Goal: Transaction & Acquisition: Purchase product/service

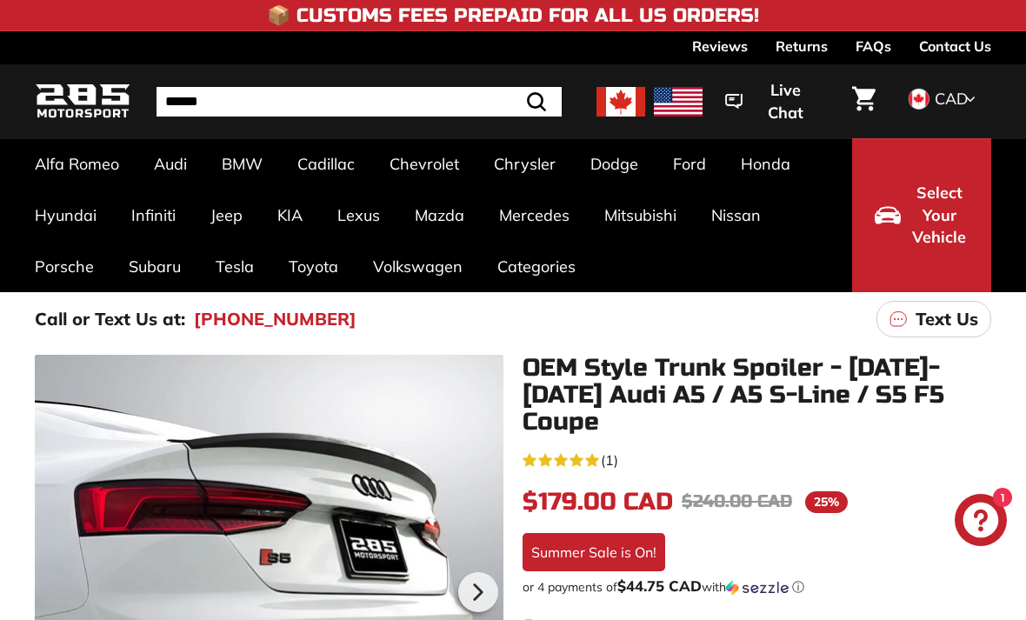
click at [942, 59] on link "Contact Us" at bounding box center [955, 46] width 72 height 30
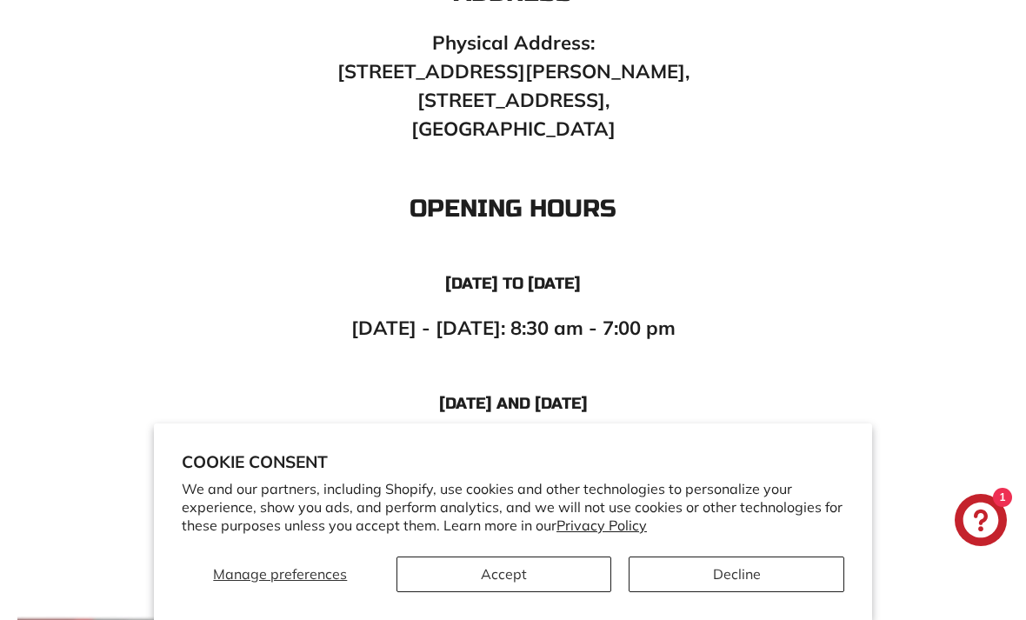
scroll to position [1015, 0]
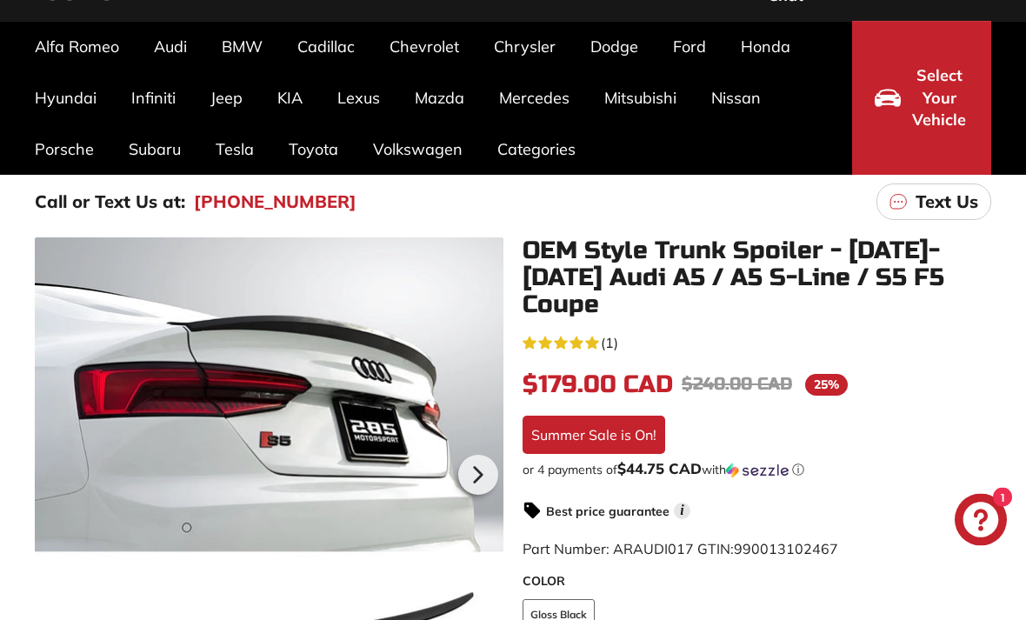
scroll to position [119, 0]
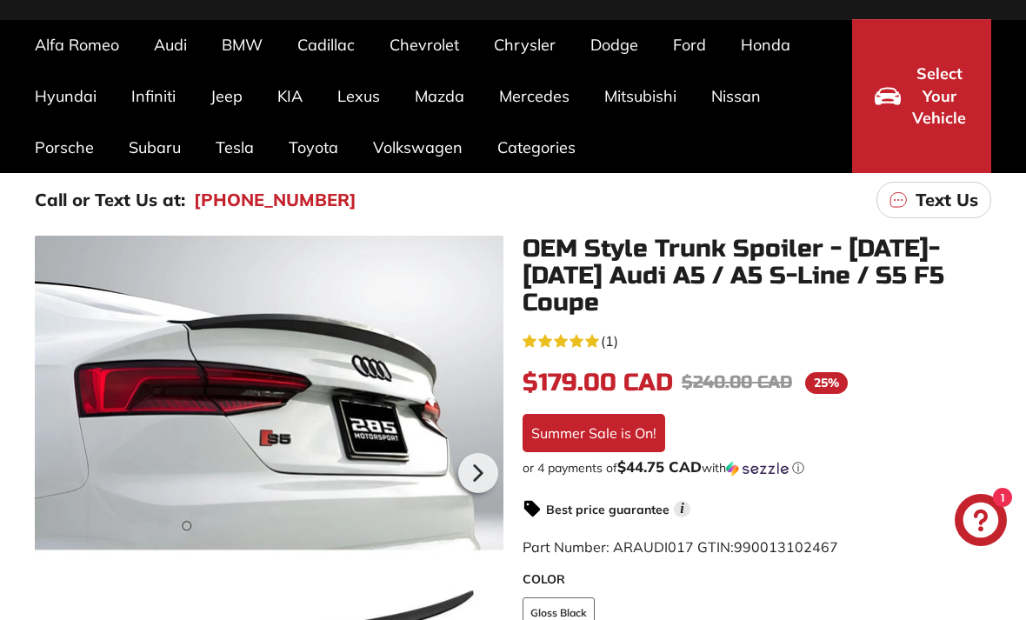
click at [295, 394] on div at bounding box center [269, 470] width 469 height 469
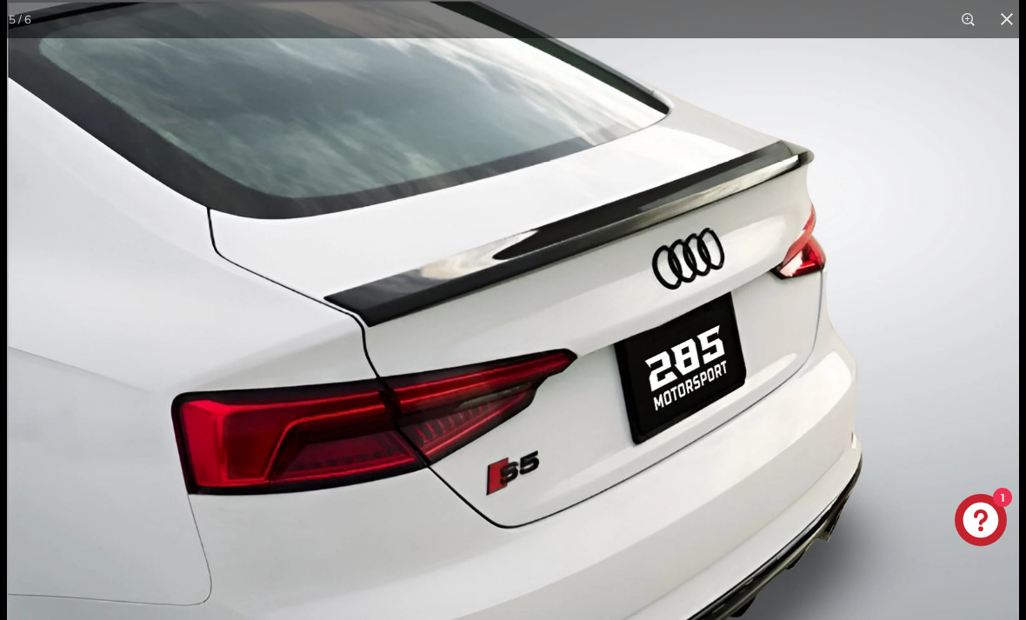
scroll to position [0, 179]
click at [993, 34] on button at bounding box center [1007, 19] width 38 height 38
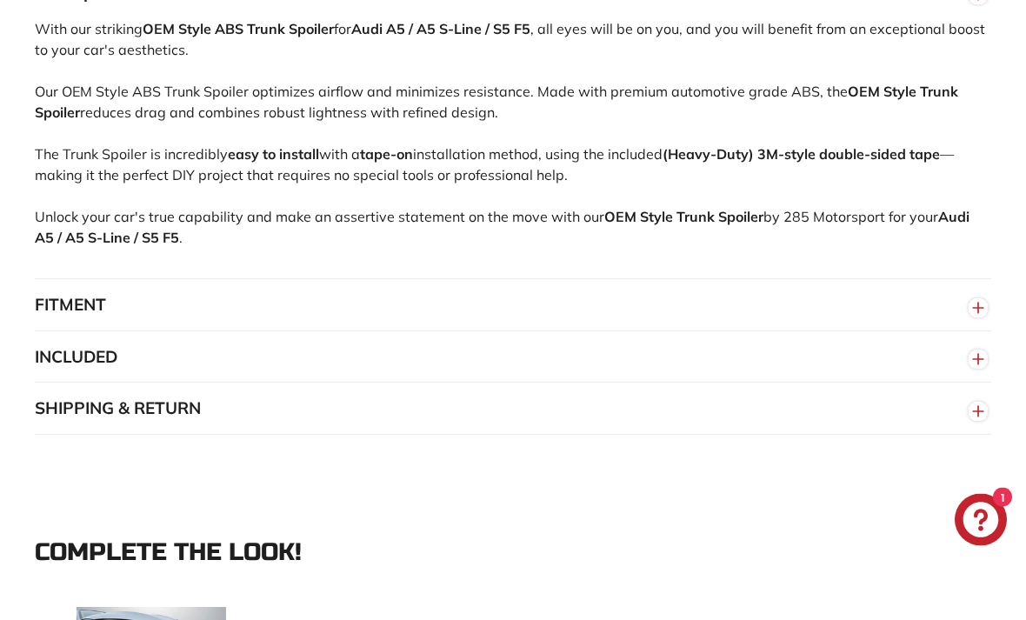
scroll to position [1133, 0]
click at [48, 278] on button "FITMENT" at bounding box center [513, 304] width 957 height 52
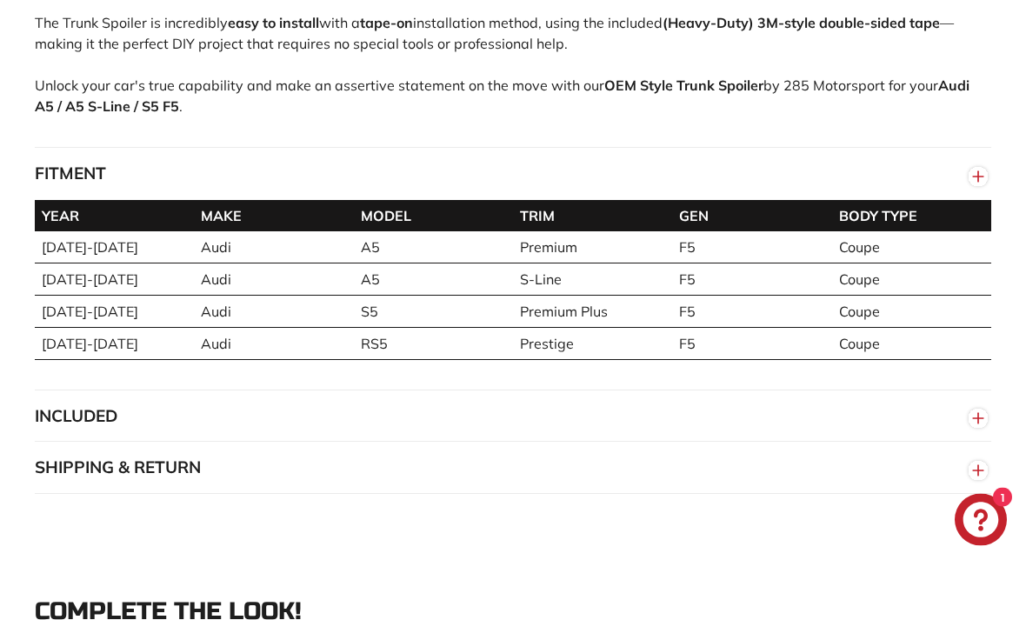
scroll to position [1263, 0]
click at [57, 391] on button "INCLUDED" at bounding box center [513, 417] width 957 height 52
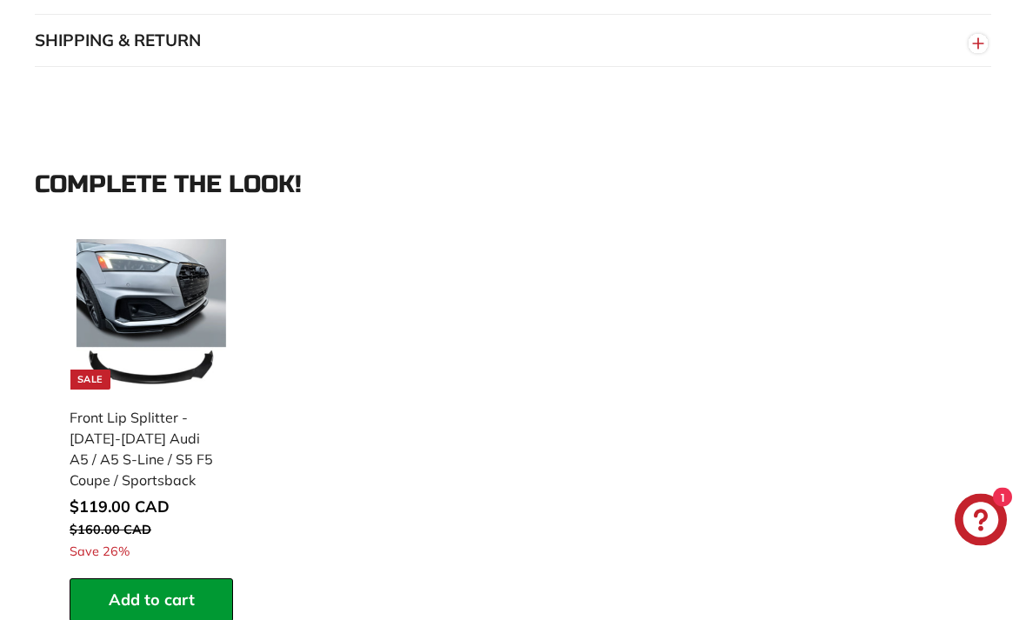
scroll to position [1763, 0]
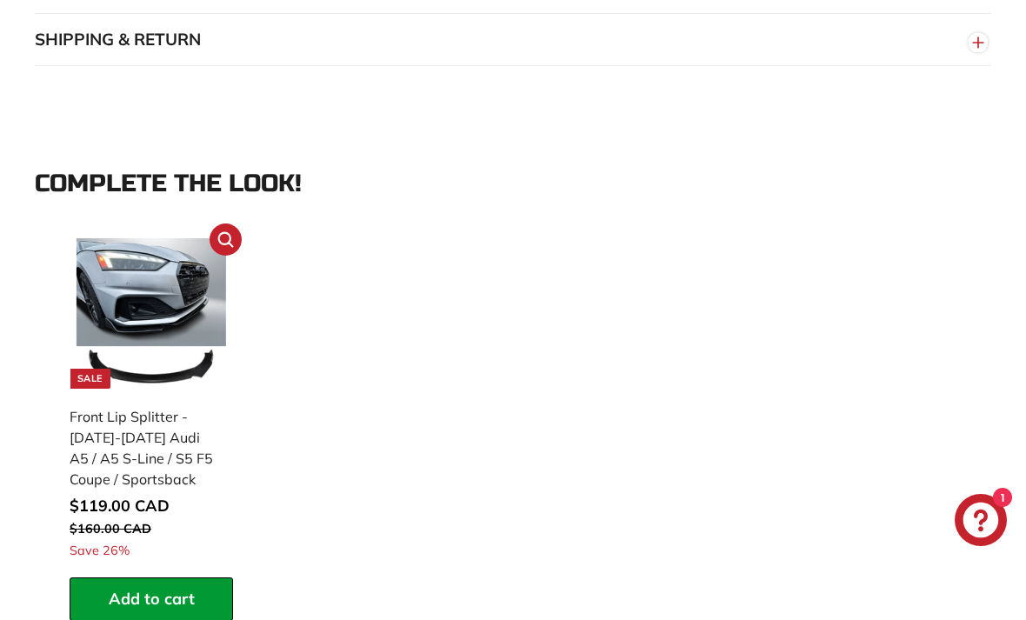
click at [117, 281] on img at bounding box center [152, 313] width 150 height 150
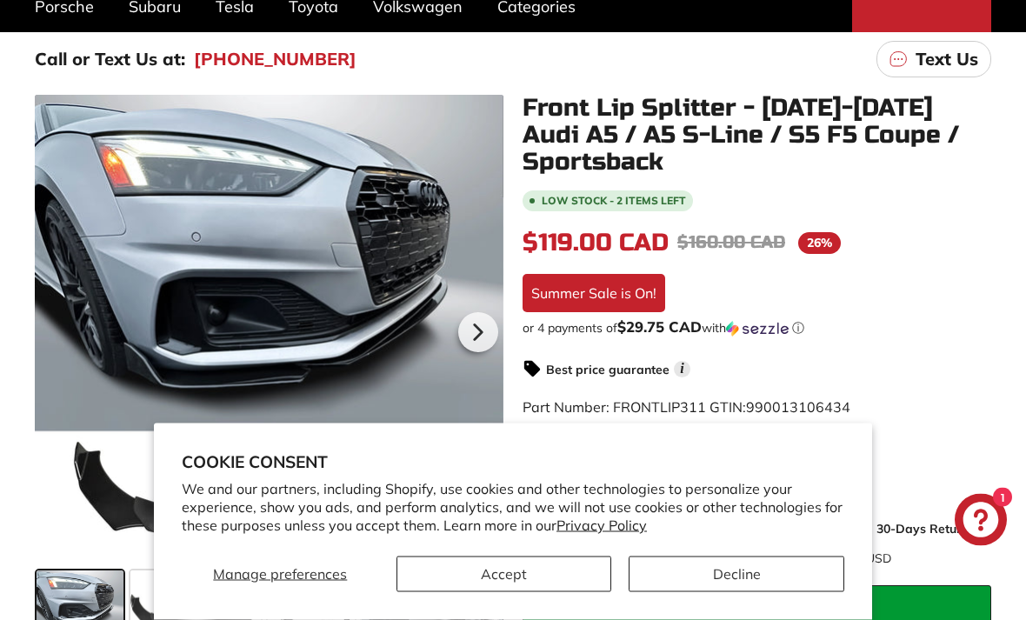
scroll to position [260, 0]
click at [677, 592] on button "Decline" at bounding box center [737, 575] width 216 height 36
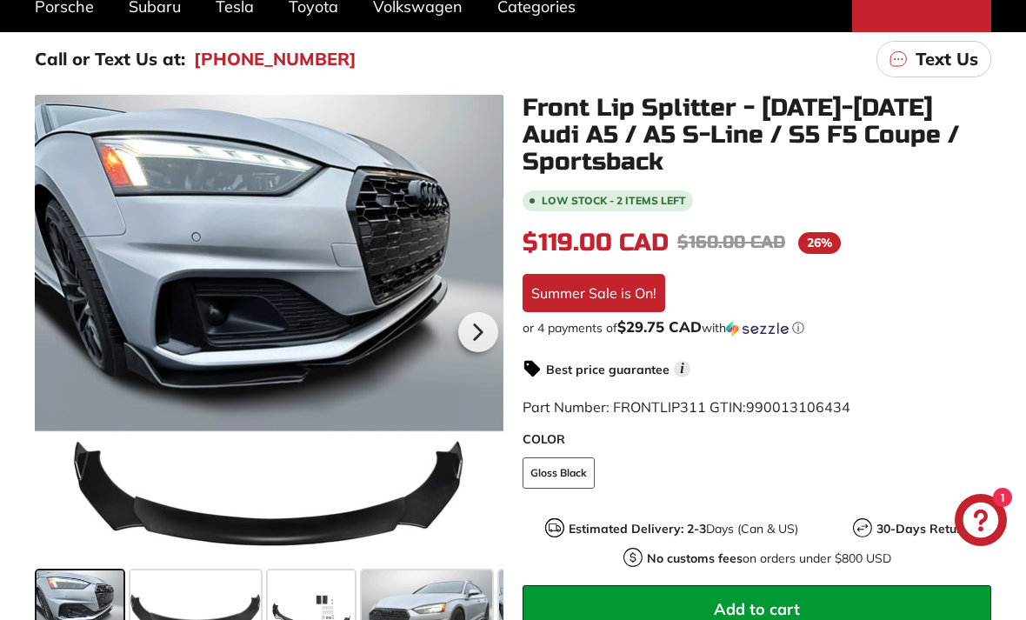
click at [183, 317] on div at bounding box center [269, 329] width 469 height 469
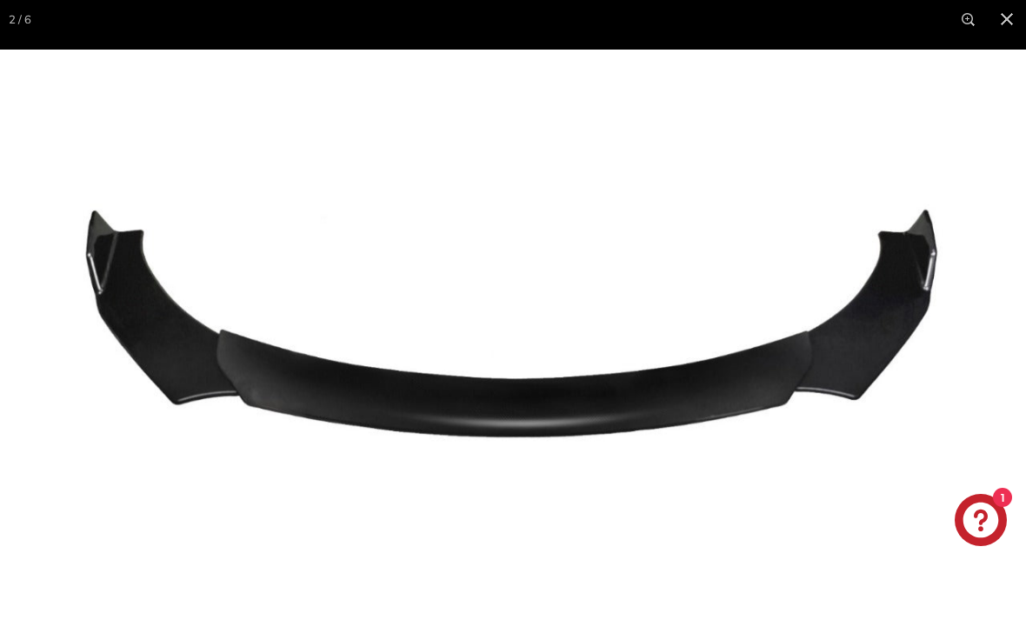
click at [59, 15] on div "2 / 6" at bounding box center [513, 19] width 1026 height 38
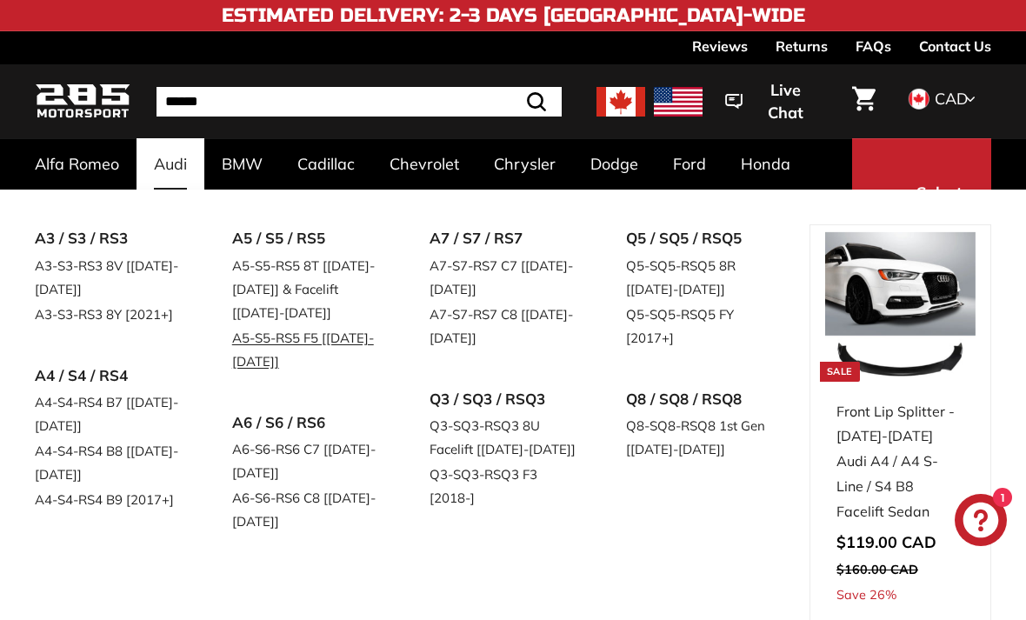
click at [256, 342] on link "A5-S5-RS5 F5 [[DATE]-[DATE]]" at bounding box center [306, 349] width 149 height 49
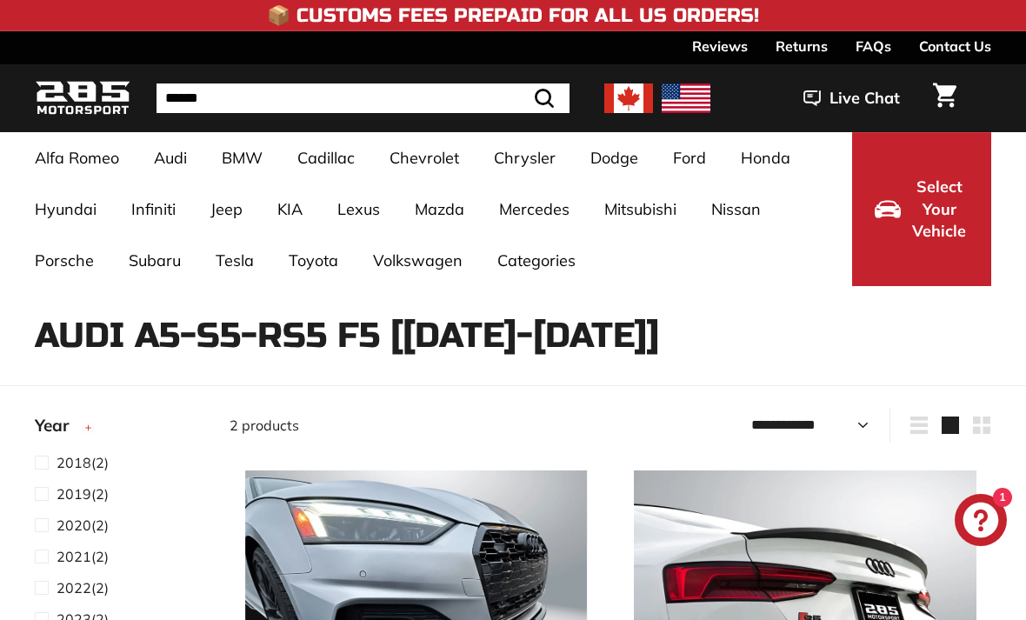
select select "**********"
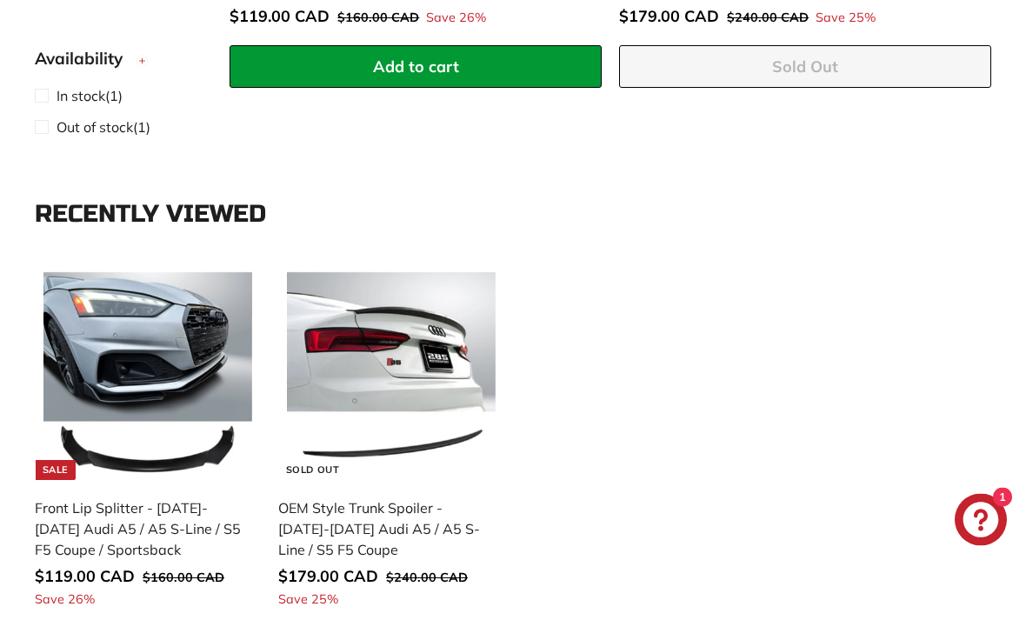
scroll to position [879, 0]
click at [319, 396] on img at bounding box center [391, 376] width 208 height 208
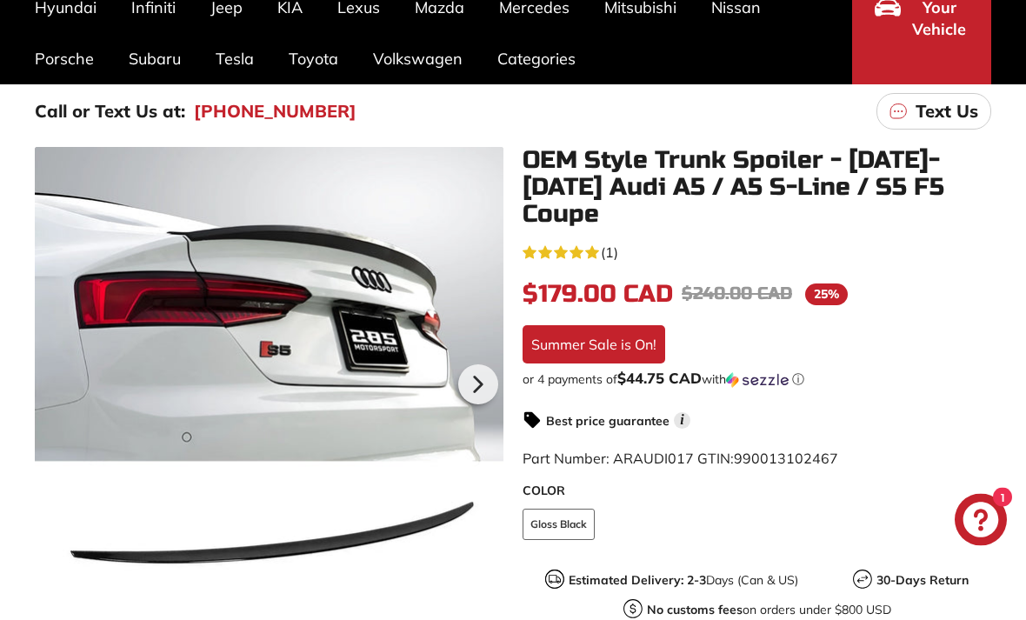
scroll to position [208, 0]
click at [129, 339] on div at bounding box center [269, 381] width 469 height 469
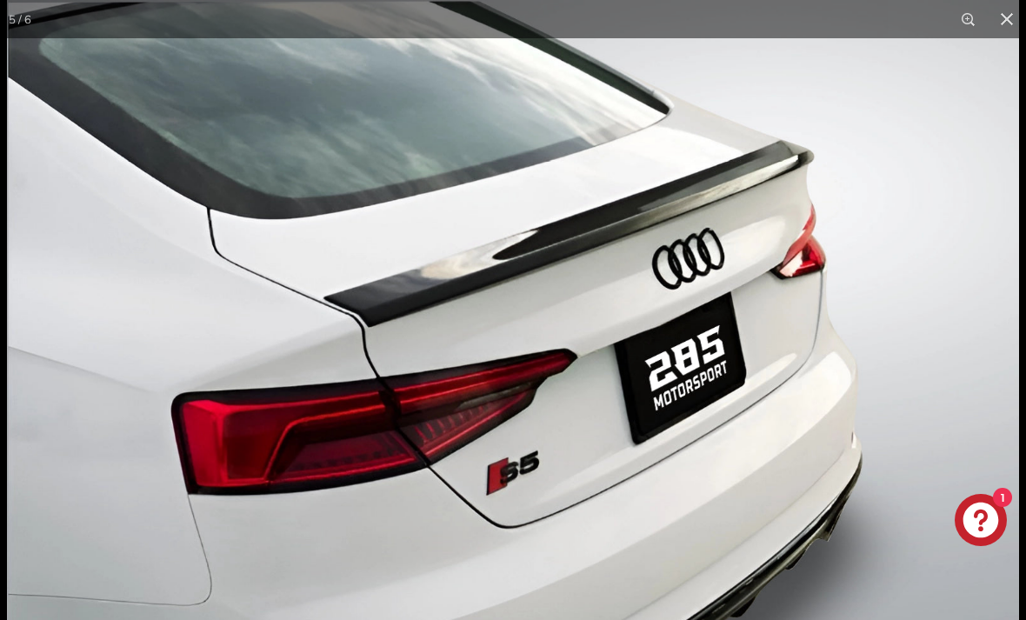
scroll to position [0, 179]
click at [1001, 30] on button at bounding box center [1007, 19] width 38 height 38
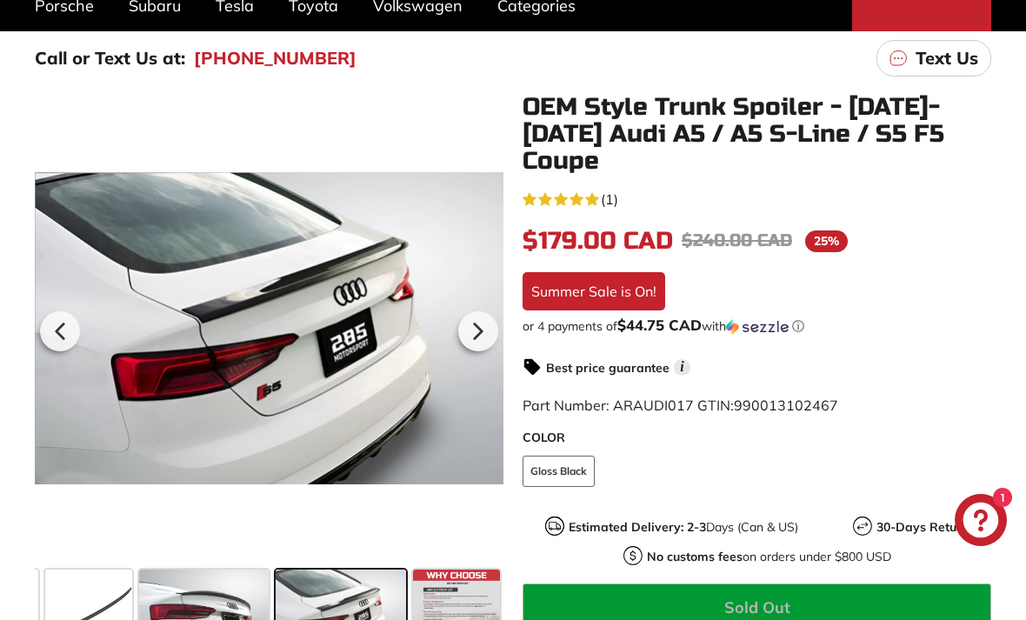
scroll to position [264, 0]
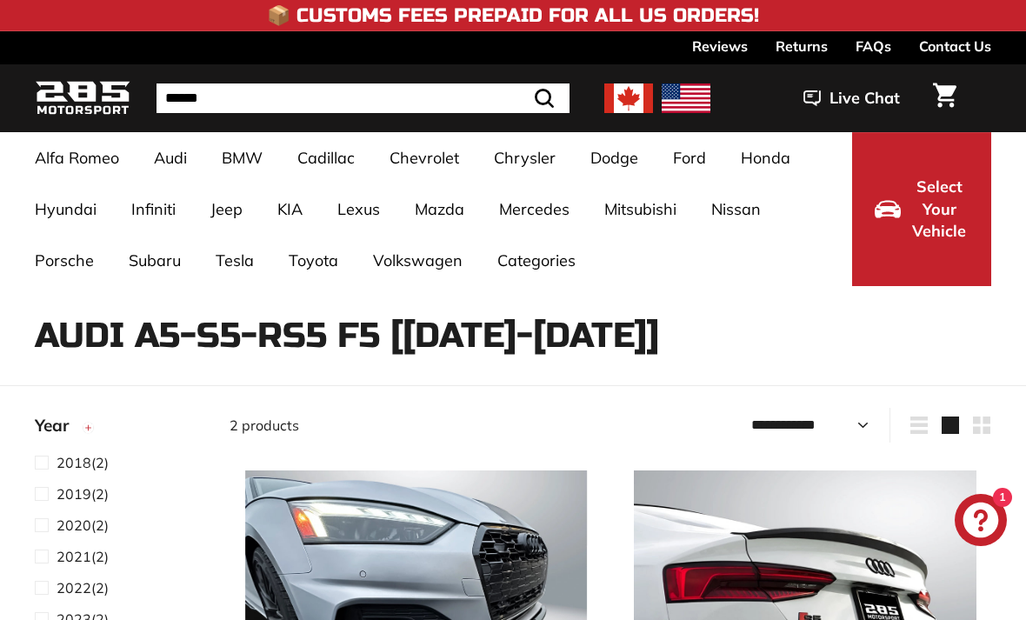
select select "**********"
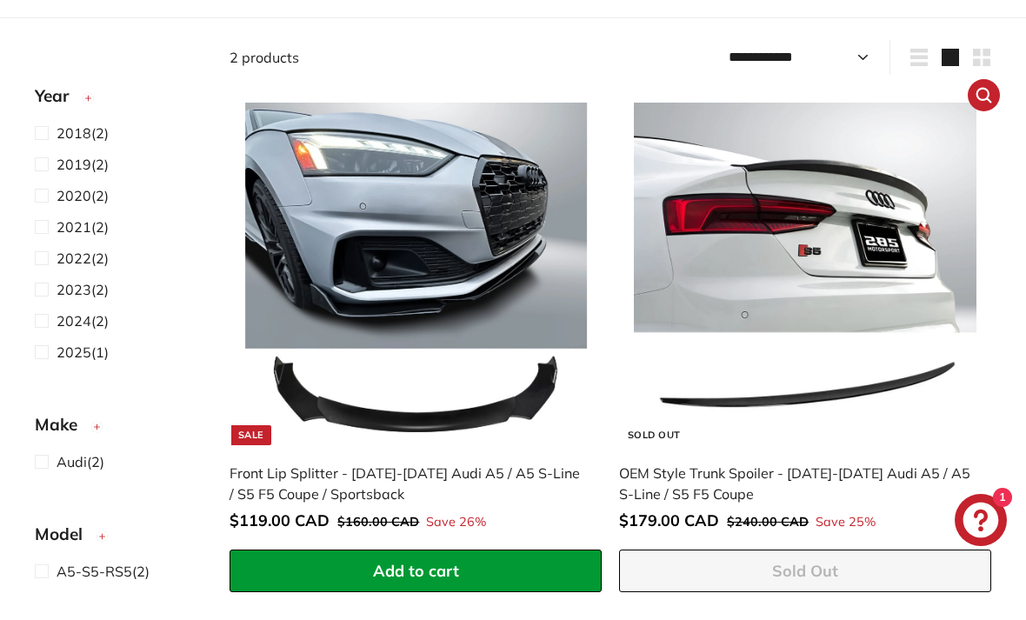
scroll to position [430, 0]
